Goal: Check status: Check status

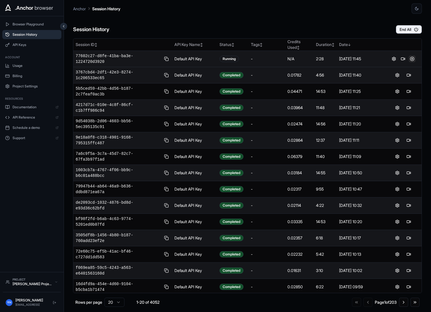
click at [414, 60] on button at bounding box center [412, 58] width 7 height 7
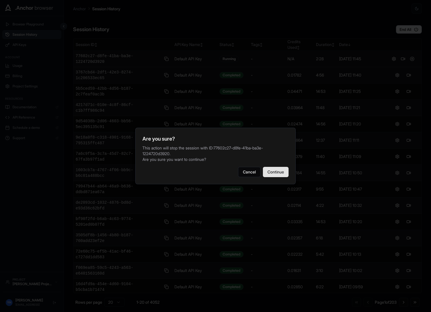
click at [279, 167] on button "Continue" at bounding box center [276, 172] width 26 height 10
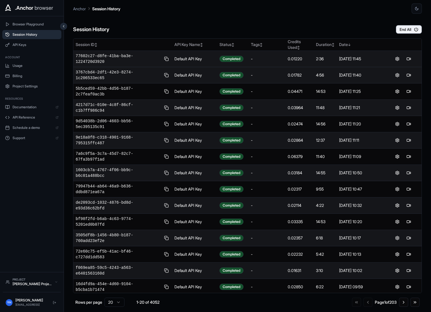
scroll to position [84, 0]
click at [286, 60] on td "N/A" at bounding box center [299, 59] width 28 height 16
click at [405, 58] on button at bounding box center [403, 58] width 7 height 7
